Goal: Information Seeking & Learning: Learn about a topic

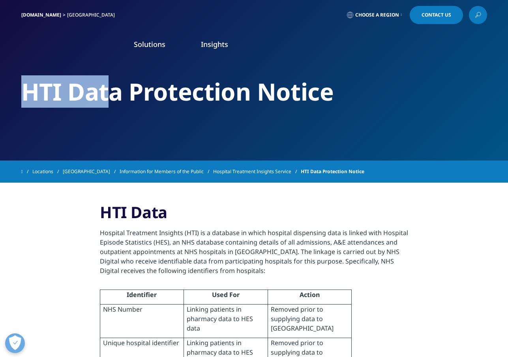
drag, startPoint x: 26, startPoint y: 92, endPoint x: 113, endPoint y: 92, distance: 86.8
click at [113, 92] on h2 "HTI Data Protection Notice" at bounding box center [254, 92] width 466 height 30
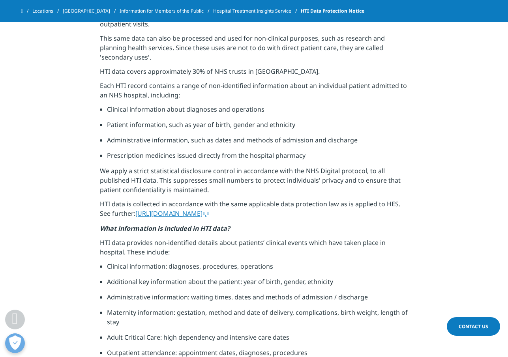
scroll to position [497, 0]
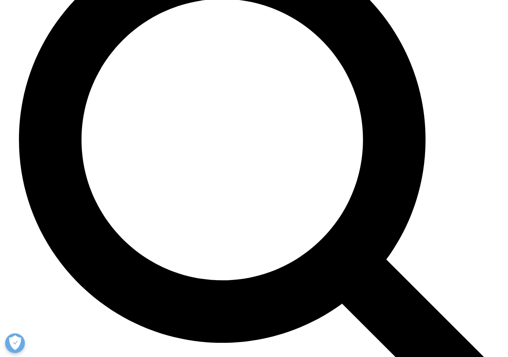
scroll to position [2973, 0]
